Goal: Find specific page/section: Find specific page/section

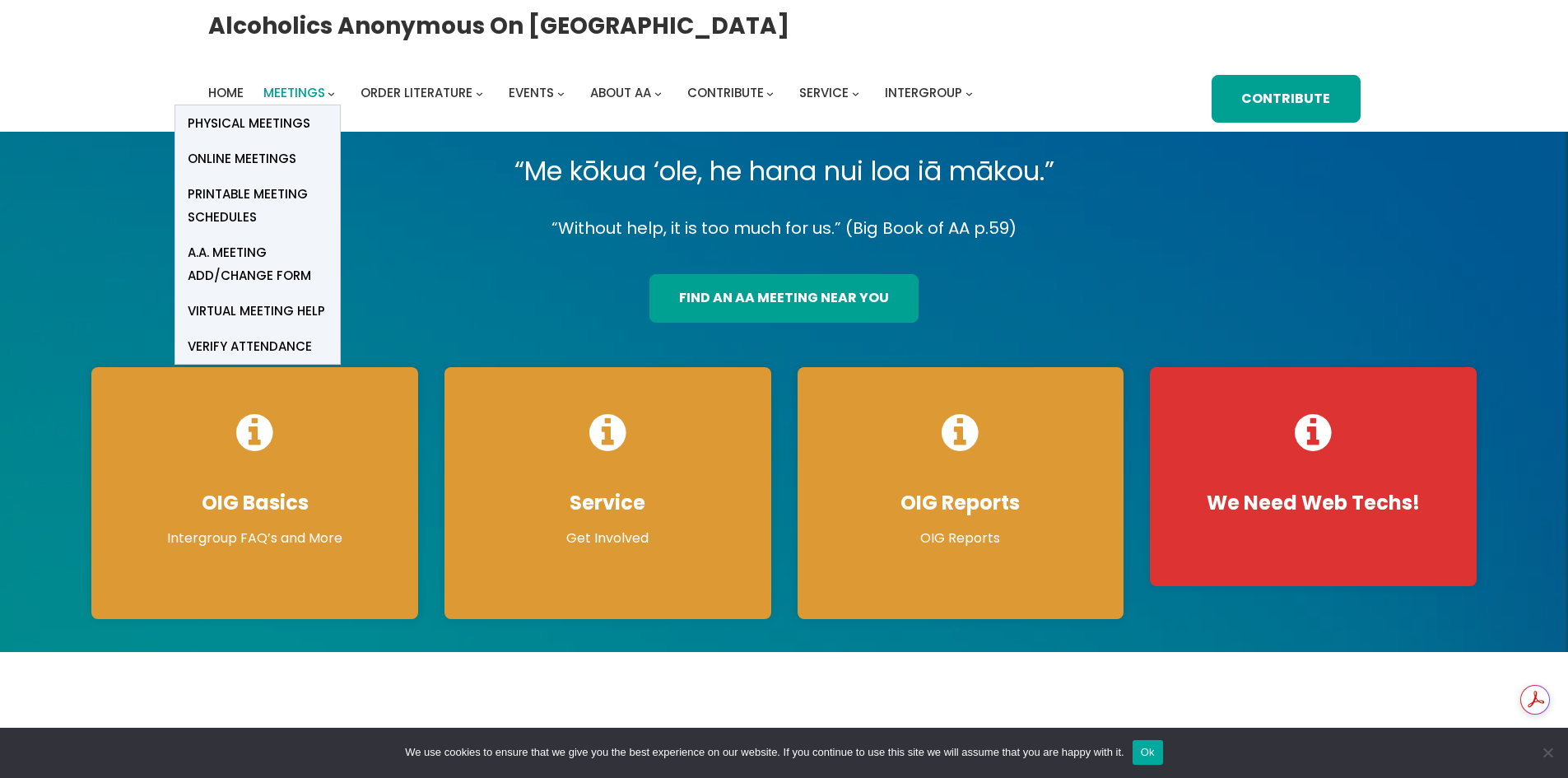
click at [291, 97] on span "Meetings" at bounding box center [294, 93] width 62 height 17
click at [260, 152] on span "Online Meetings" at bounding box center [241, 159] width 108 height 23
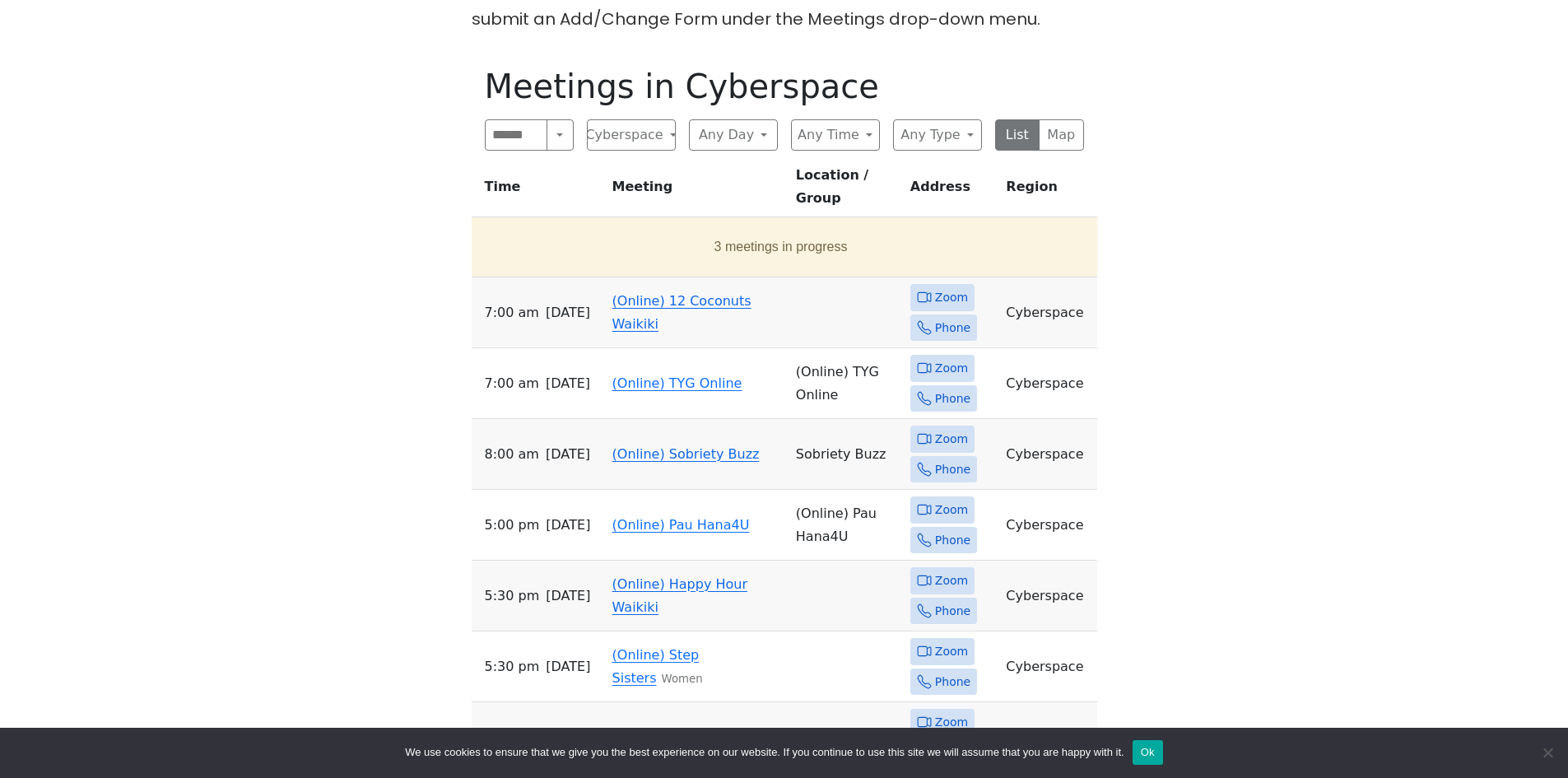
scroll to position [905, 0]
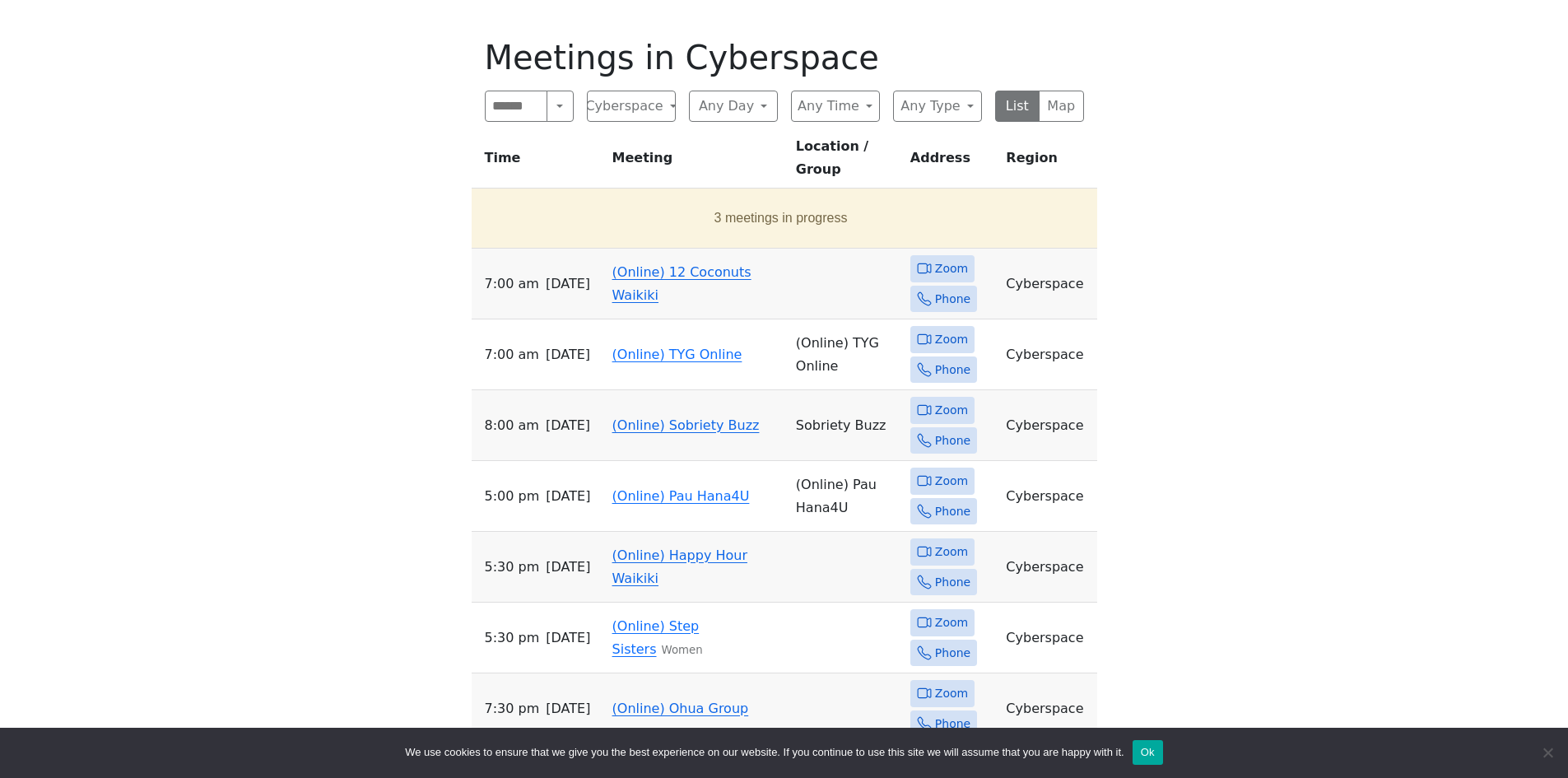
click at [663, 265] on link "(Online) 12 Coconuts Waikiki" at bounding box center [682, 284] width 139 height 39
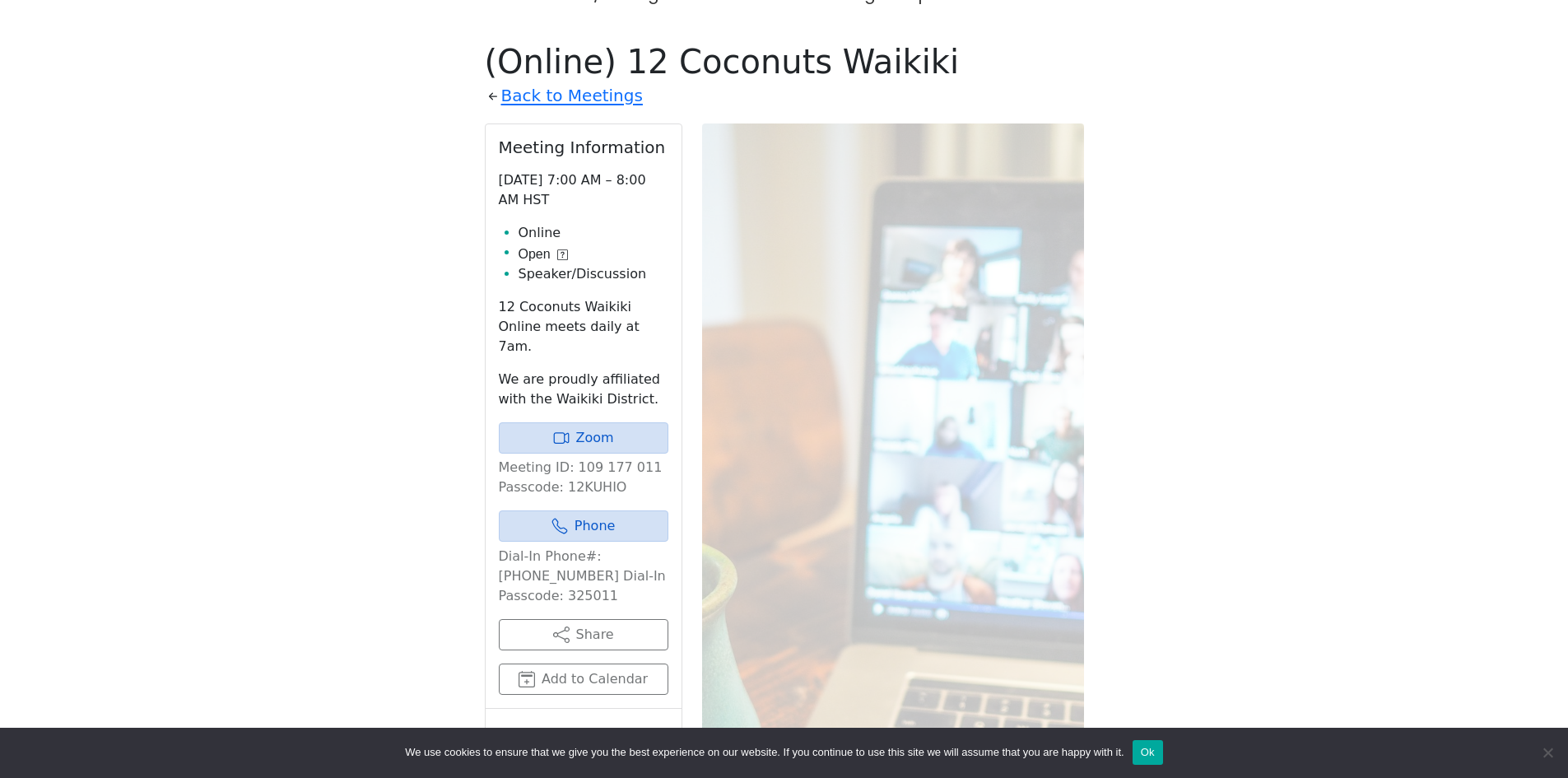
click at [574, 457] on p "Meeting ID: 109 177 011 Passcode: 12KUHIO" at bounding box center [583, 477] width 170 height 40
copy p "12KUHIO"
click at [632, 422] on link "Zoom" at bounding box center [583, 438] width 170 height 31
